Goal: Task Accomplishment & Management: Use online tool/utility

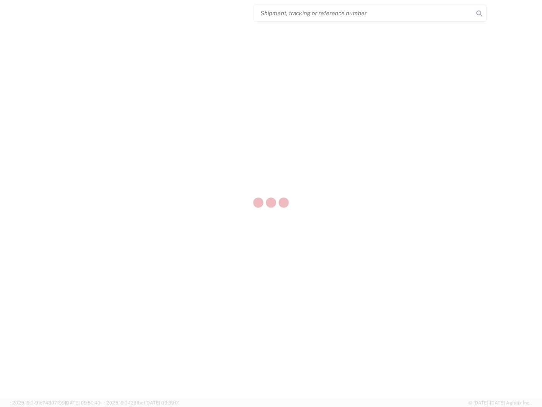
select select "US"
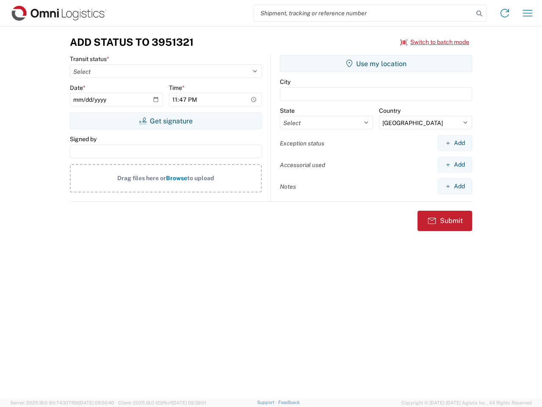
click at [364, 13] on input "search" at bounding box center [363, 13] width 219 height 16
click at [480, 14] on icon at bounding box center [480, 14] width 12 height 12
click at [505, 13] on icon at bounding box center [505, 13] width 14 height 14
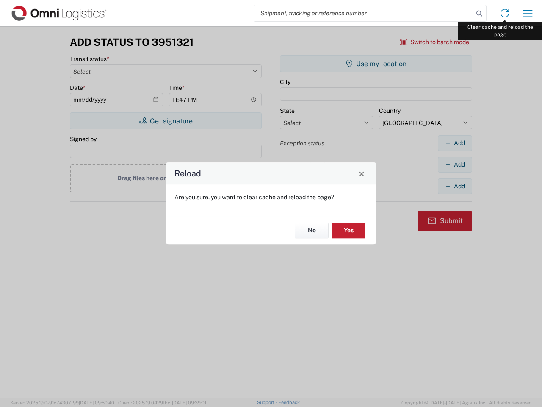
click at [528, 13] on div "Reload Are you sure, you want to clear cache and reload the page? No Yes" at bounding box center [271, 203] width 542 height 407
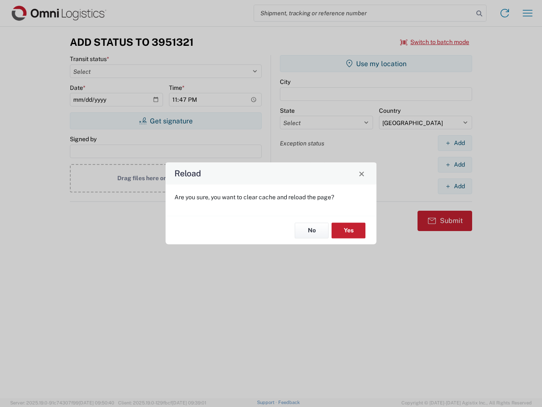
click at [435, 42] on div "Reload Are you sure, you want to clear cache and reload the page? No Yes" at bounding box center [271, 203] width 542 height 407
click at [166, 121] on div "Reload Are you sure, you want to clear cache and reload the page? No Yes" at bounding box center [271, 203] width 542 height 407
click at [376, 64] on div "Reload Are you sure, you want to clear cache and reload the page? No Yes" at bounding box center [271, 203] width 542 height 407
click at [455, 143] on div "Reload Are you sure, you want to clear cache and reload the page? No Yes" at bounding box center [271, 203] width 542 height 407
click at [455, 164] on div "Reload Are you sure, you want to clear cache and reload the page? No Yes" at bounding box center [271, 203] width 542 height 407
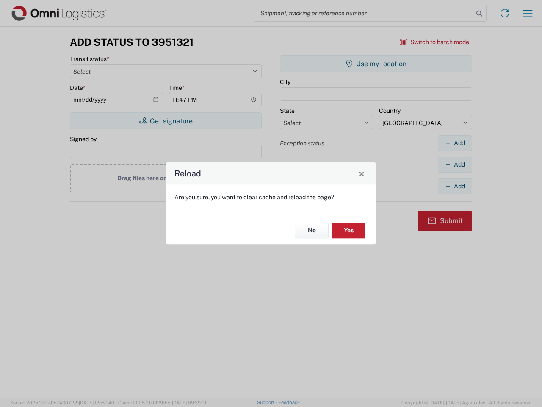
click at [455, 186] on div "Reload Are you sure, you want to clear cache and reload the page? No Yes" at bounding box center [271, 203] width 542 height 407
